Goal: Task Accomplishment & Management: Use online tool/utility

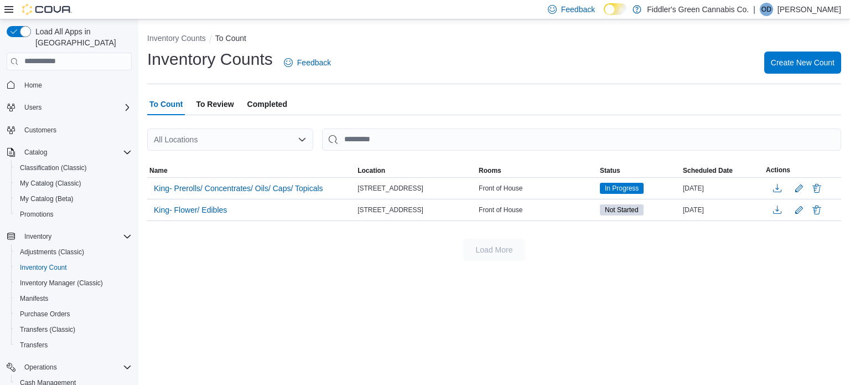
click at [223, 106] on span "To Review" at bounding box center [215, 104] width 38 height 22
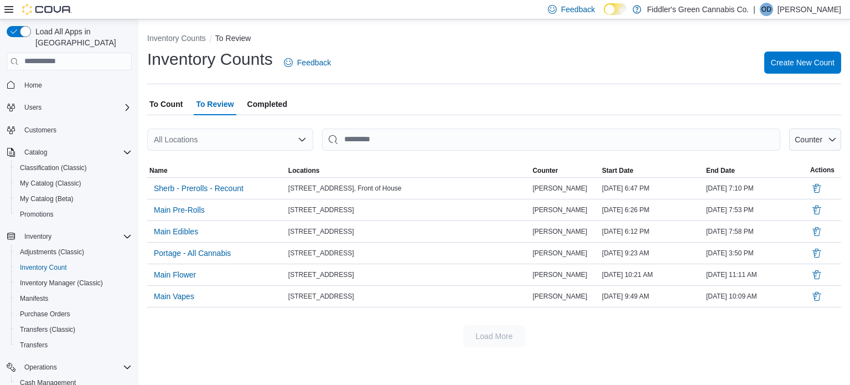
click at [175, 103] on span "To Count" at bounding box center [165, 104] width 33 height 22
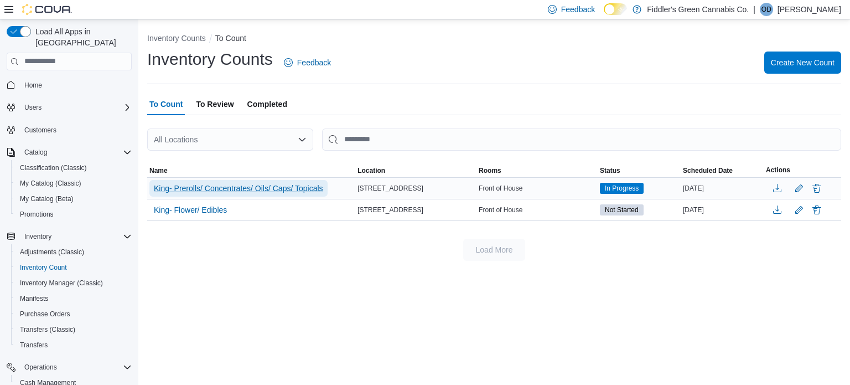
click at [281, 185] on span "King- Prerolls/ Concentrates/ Oils/ Caps/ Topicals" at bounding box center [238, 188] width 169 height 11
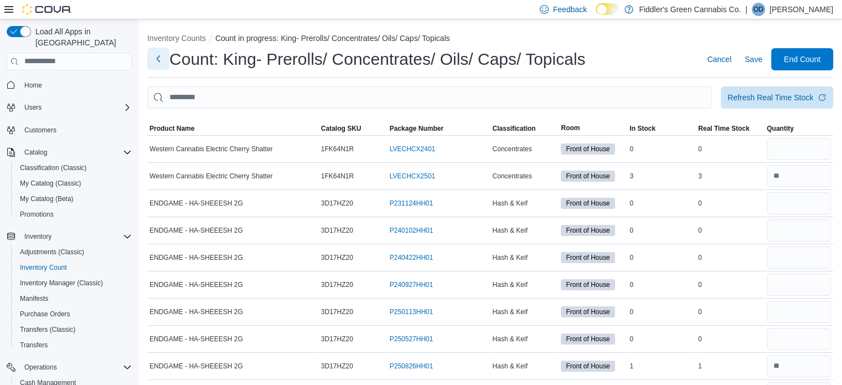
click at [159, 61] on button "Next" at bounding box center [158, 59] width 22 height 22
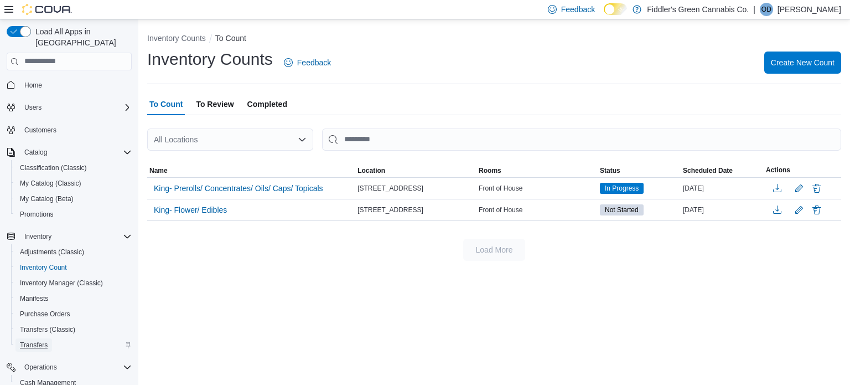
click at [22, 340] on span "Transfers" at bounding box center [34, 344] width 28 height 9
